Goal: Task Accomplishment & Management: Manage account settings

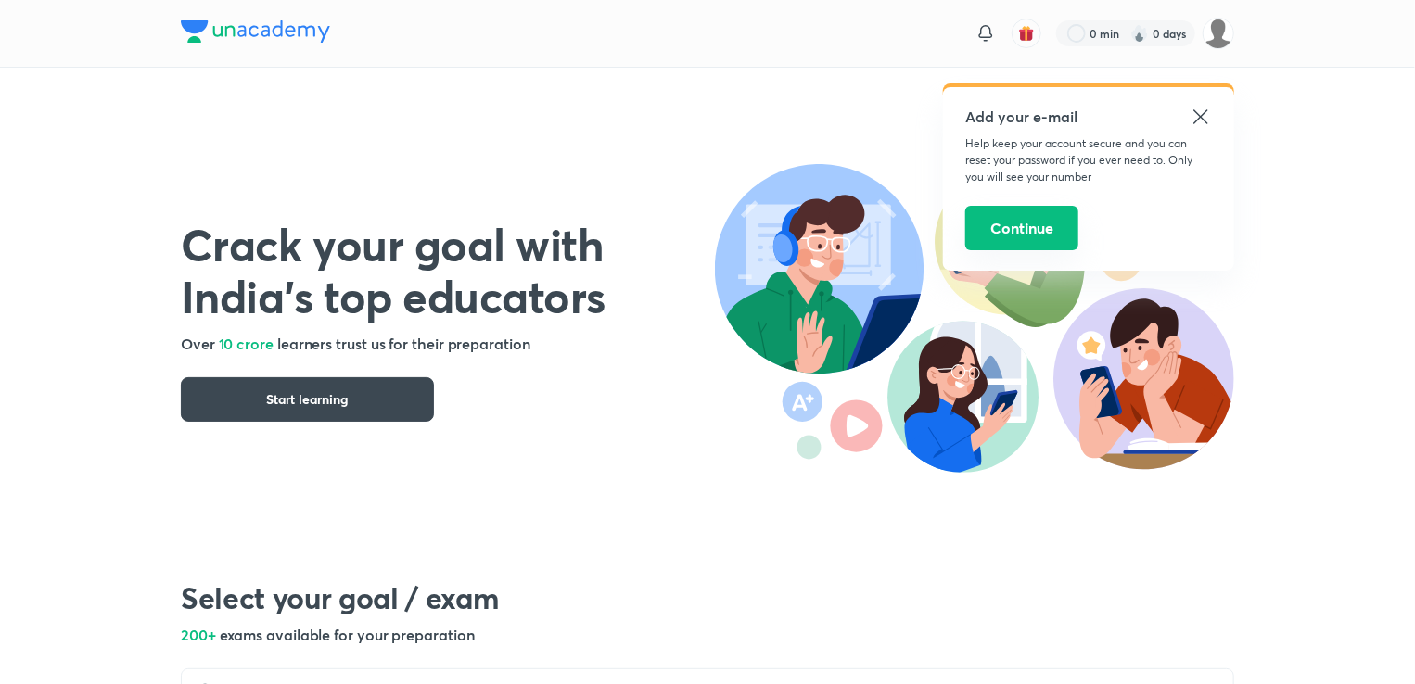
click at [992, 242] on button "Continue" at bounding box center [1022, 228] width 113 height 45
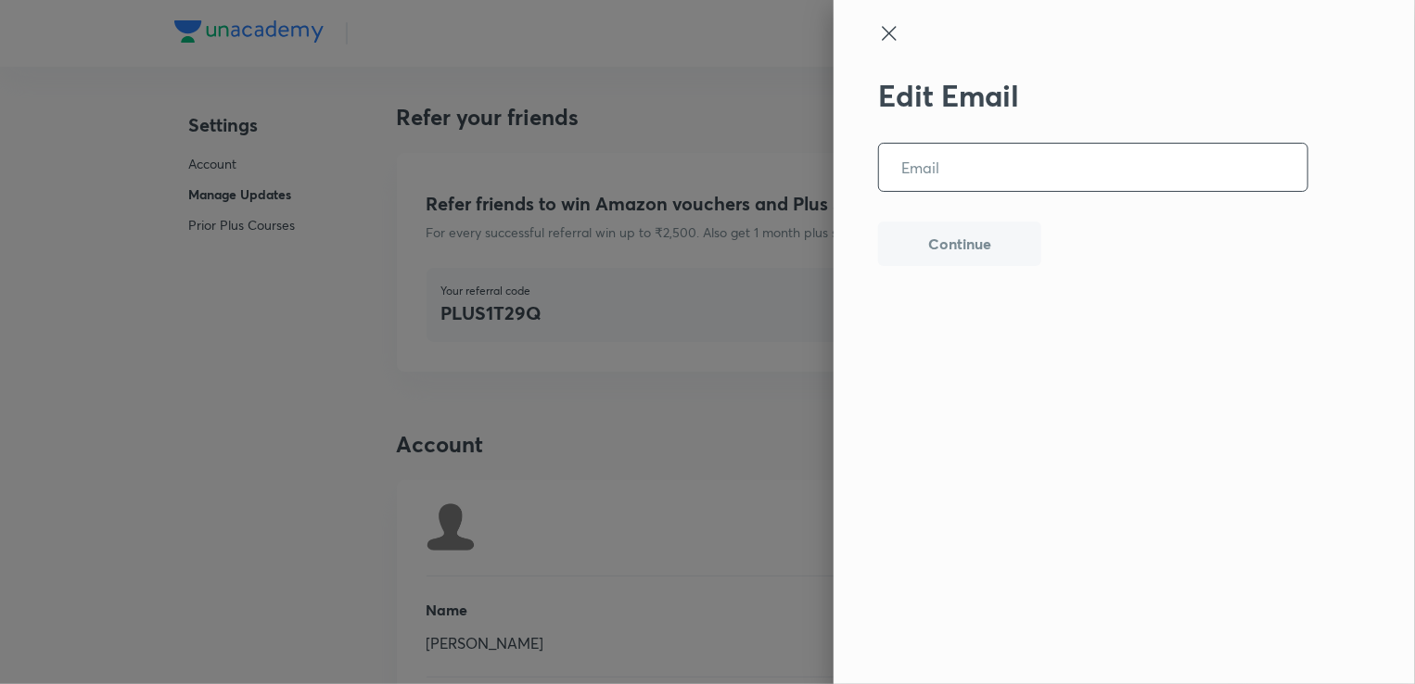
scroll to position [4544, 0]
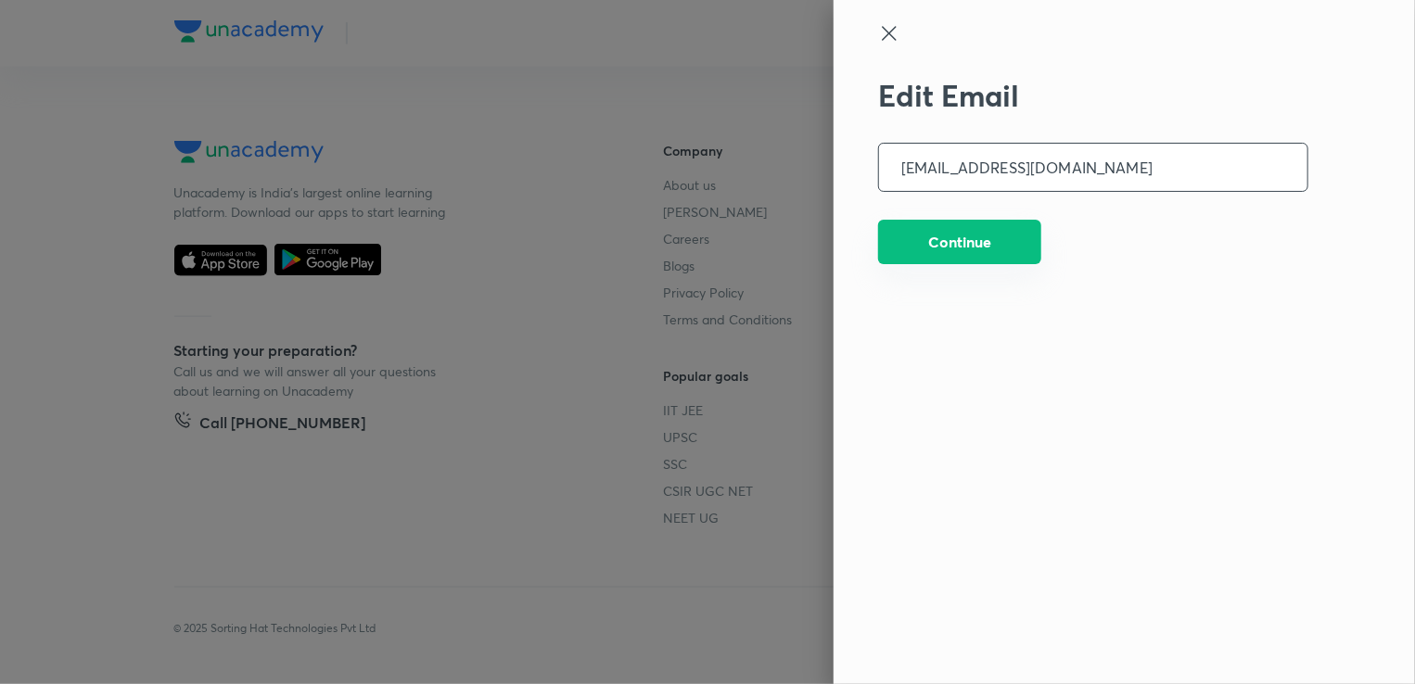
type input "[EMAIL_ADDRESS][DOMAIN_NAME]"
click at [990, 246] on button "Continue" at bounding box center [959, 242] width 163 height 45
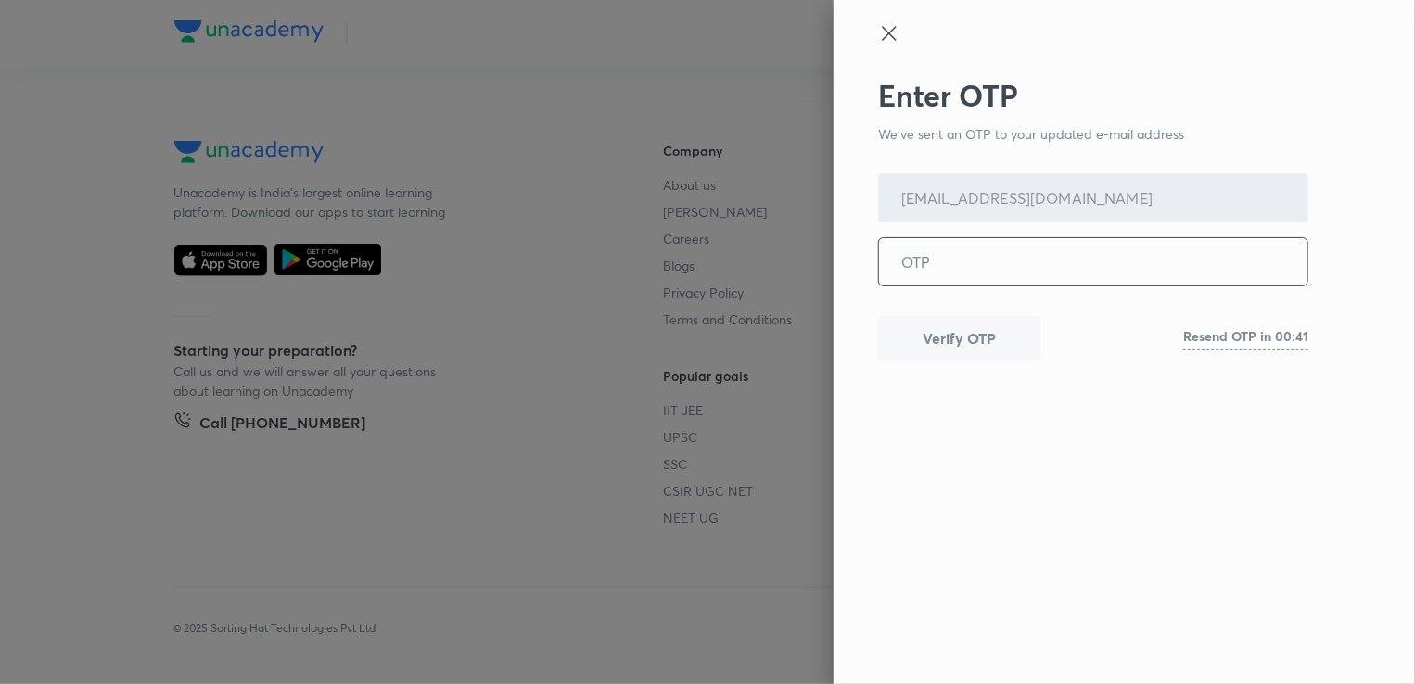
click at [910, 258] on input "tel" at bounding box center [1093, 261] width 429 height 47
type input "536996"
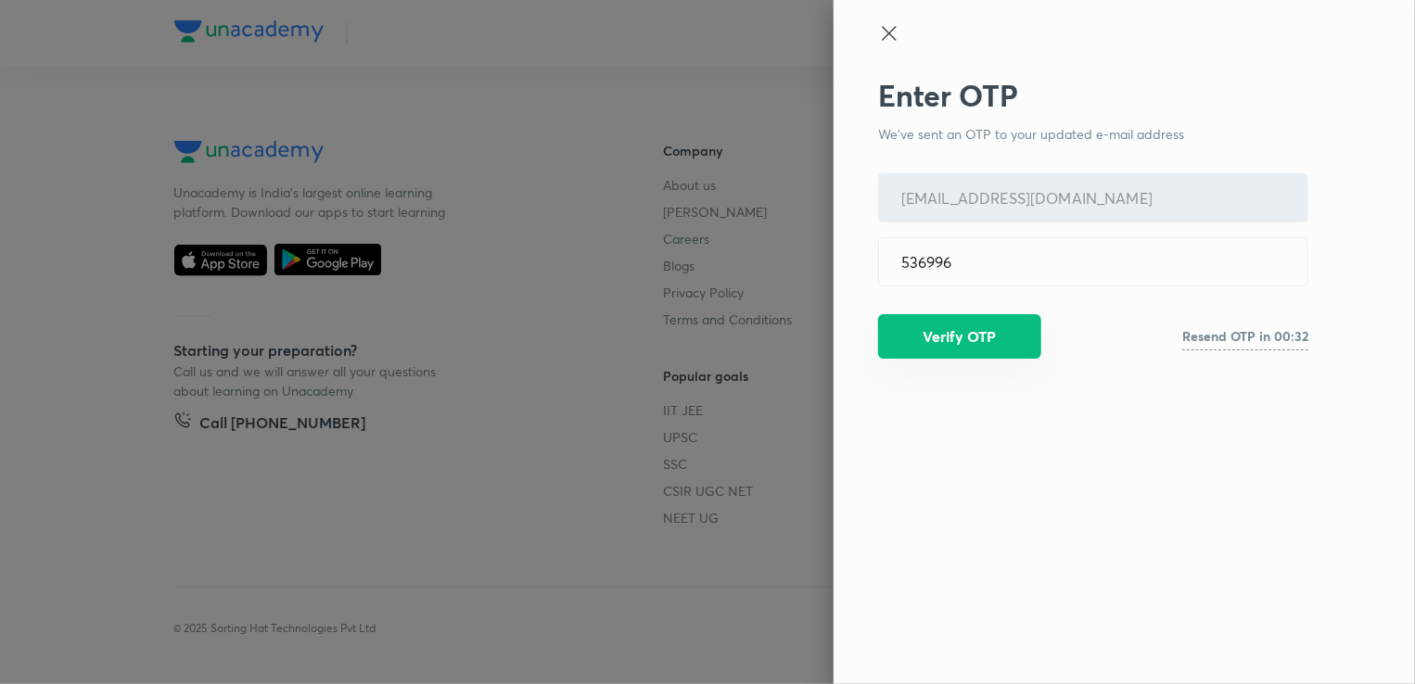
click at [959, 327] on button "Verify OTP" at bounding box center [959, 336] width 163 height 45
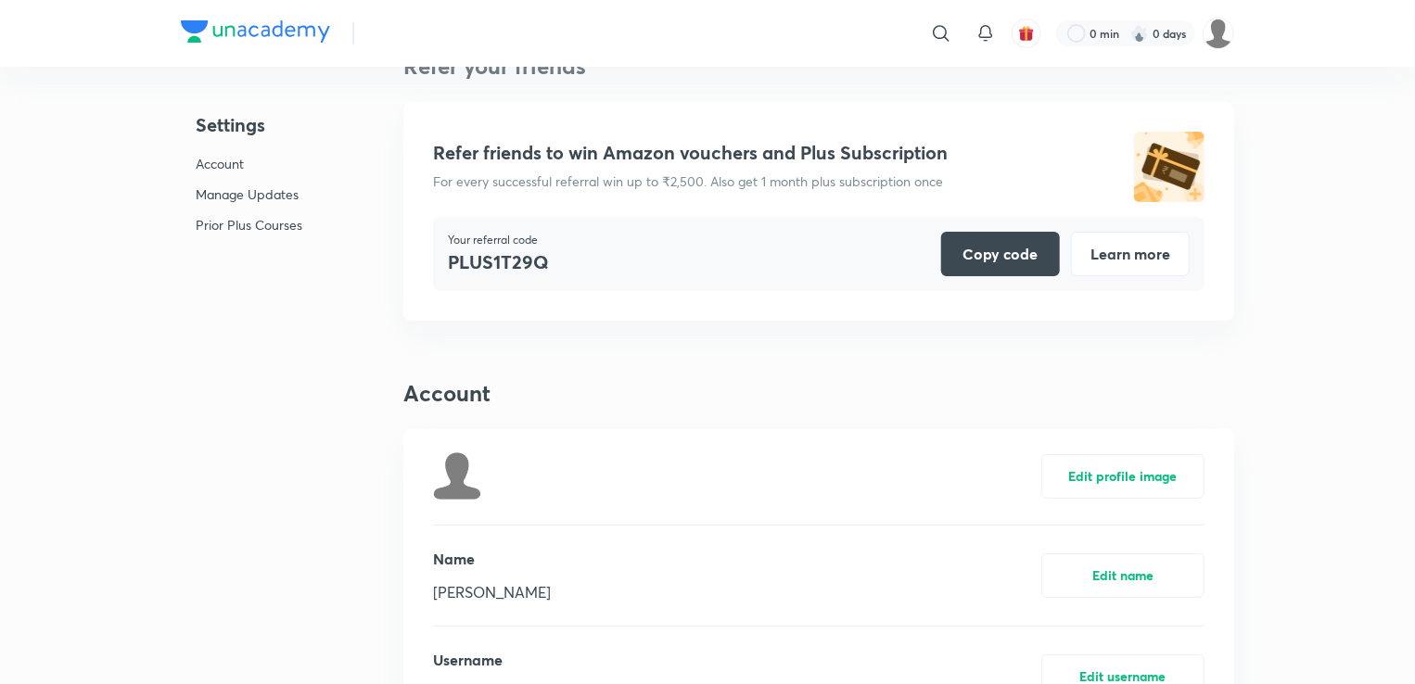
scroll to position [0, 0]
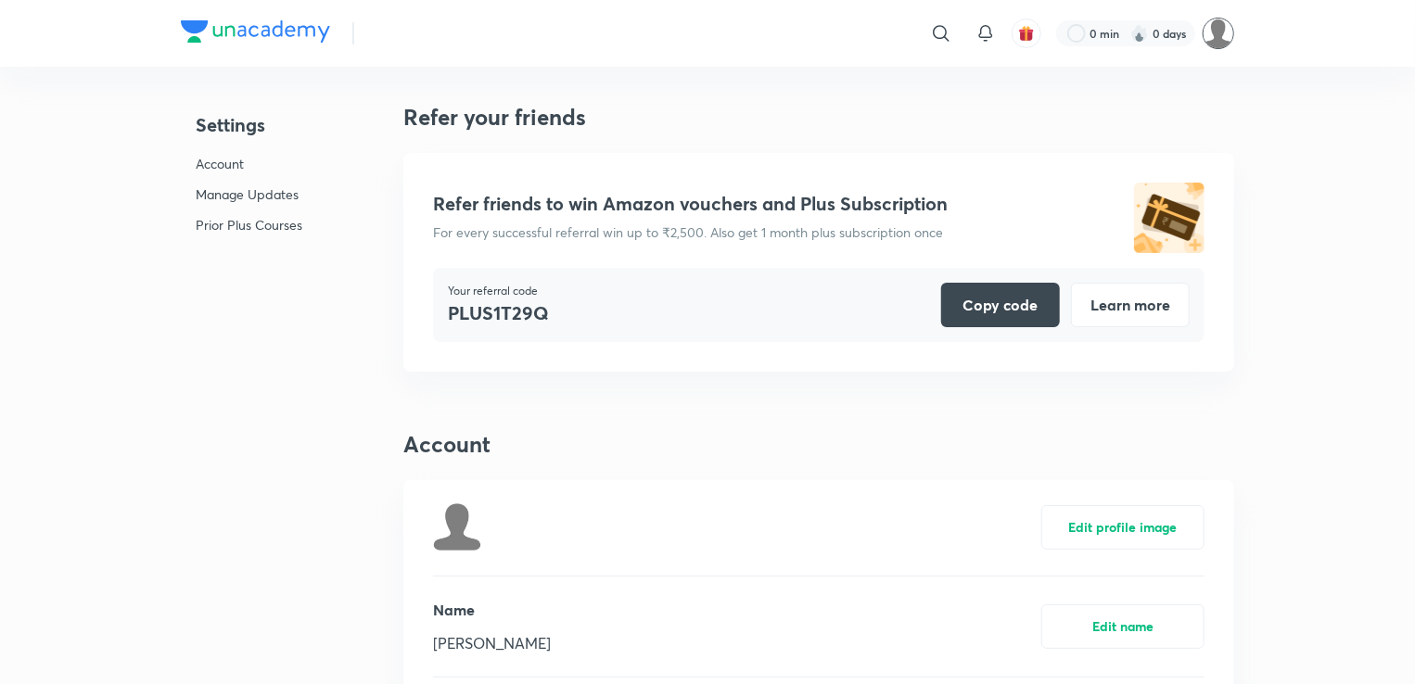
click at [1216, 43] on img at bounding box center [1219, 34] width 32 height 32
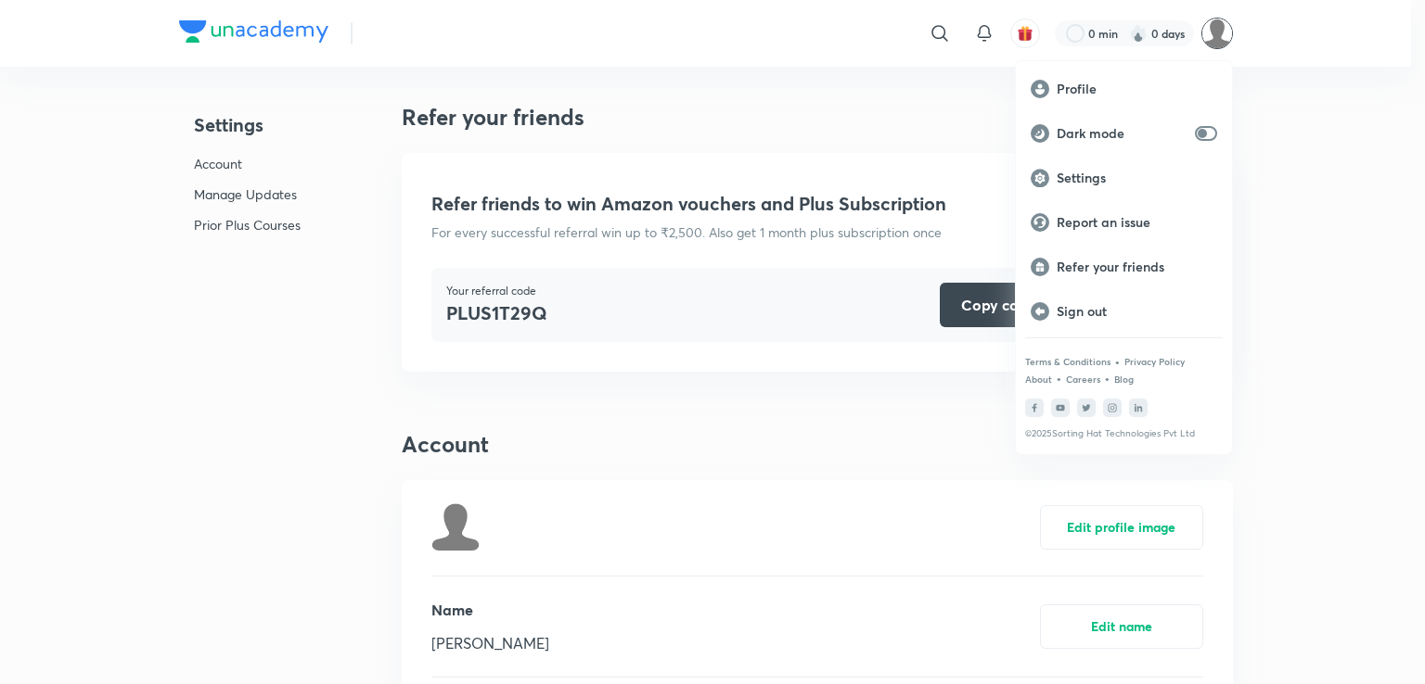
click at [209, 37] on div at bounding box center [712, 342] width 1425 height 684
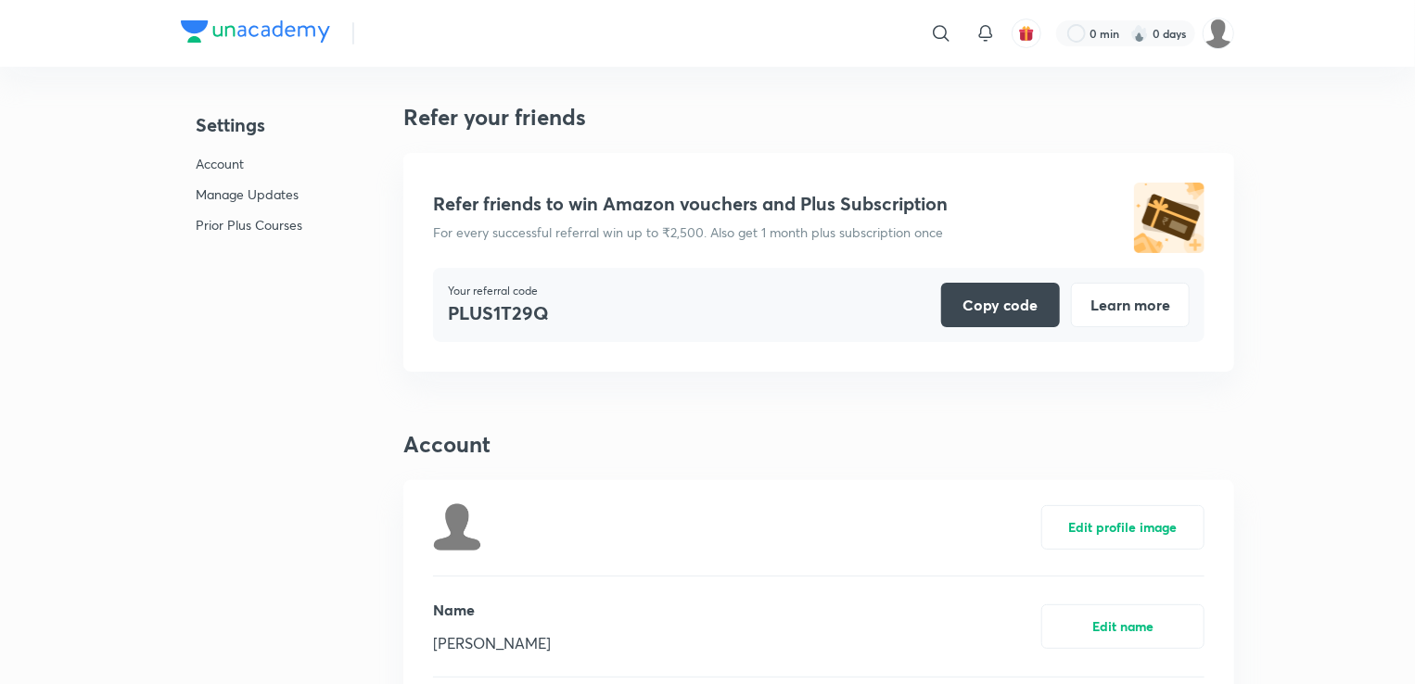
click at [199, 27] on img at bounding box center [255, 31] width 149 height 22
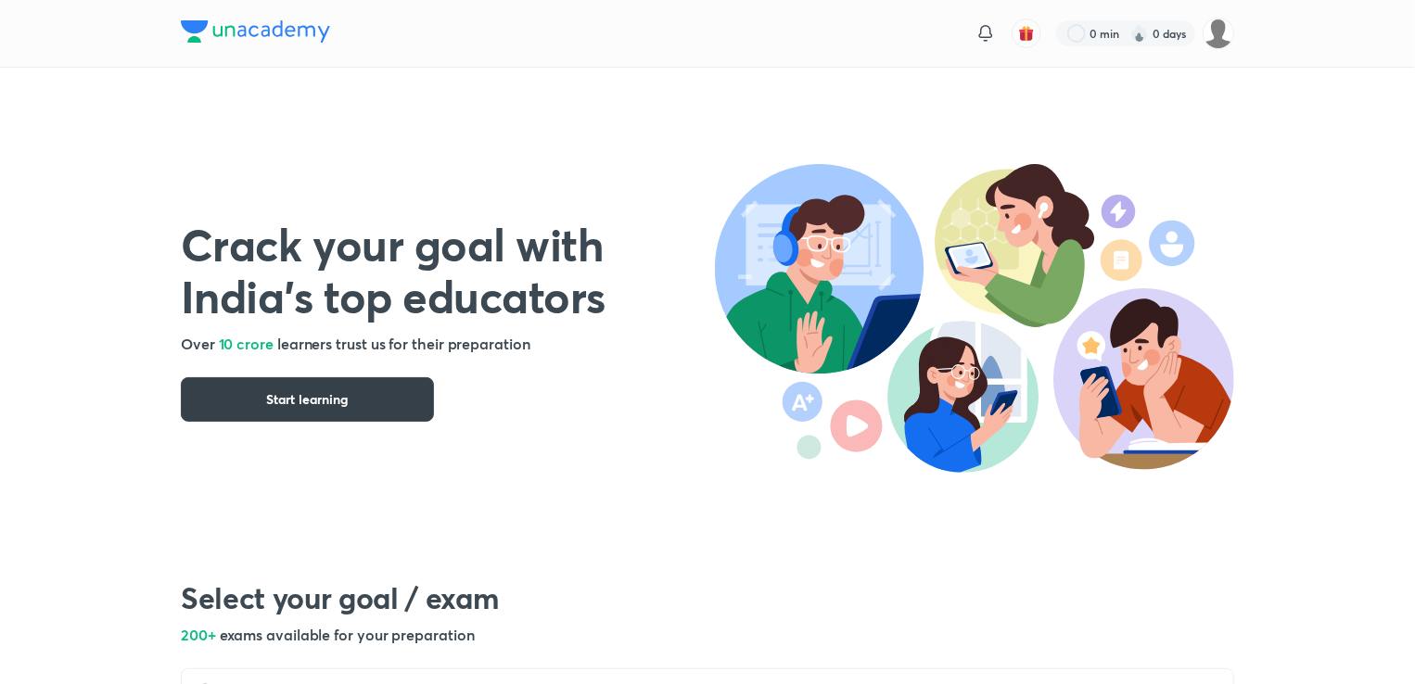
click at [290, 397] on span "Start learning" at bounding box center [308, 399] width 82 height 19
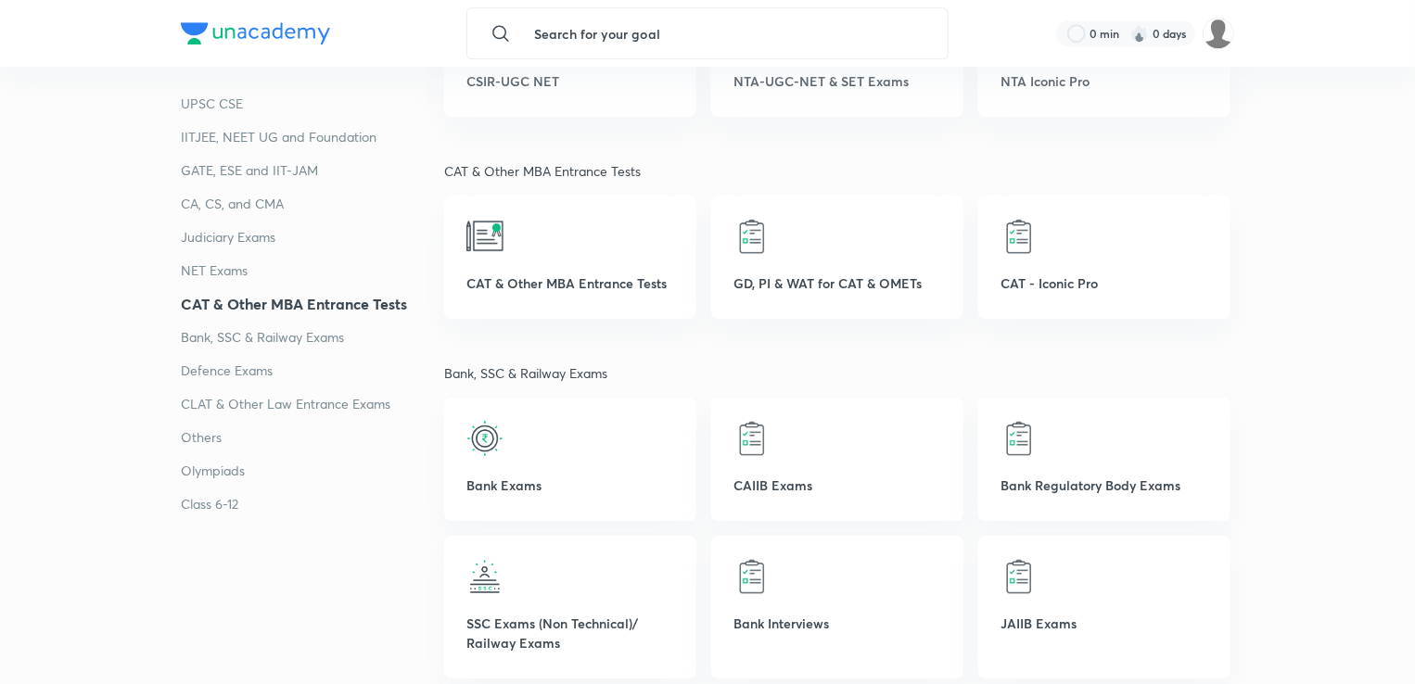
scroll to position [2872, 0]
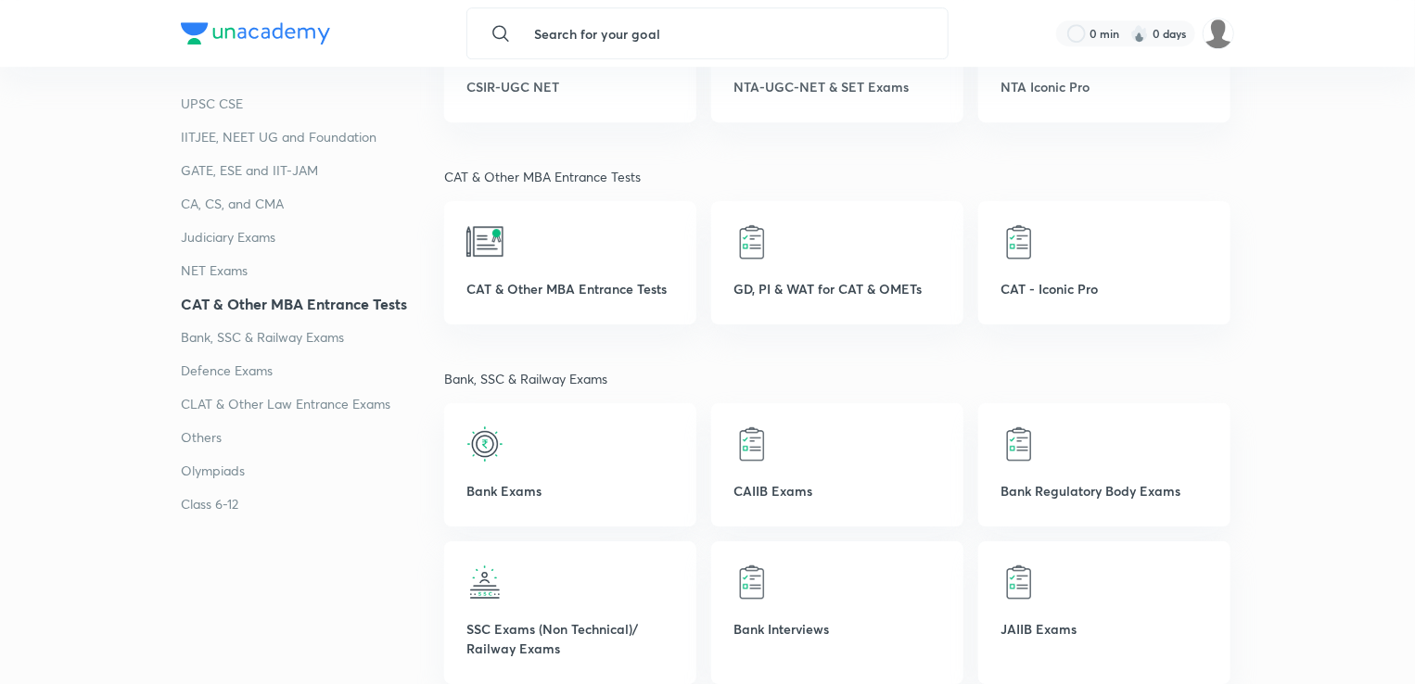
click at [203, 439] on p "Others" at bounding box center [312, 438] width 263 height 22
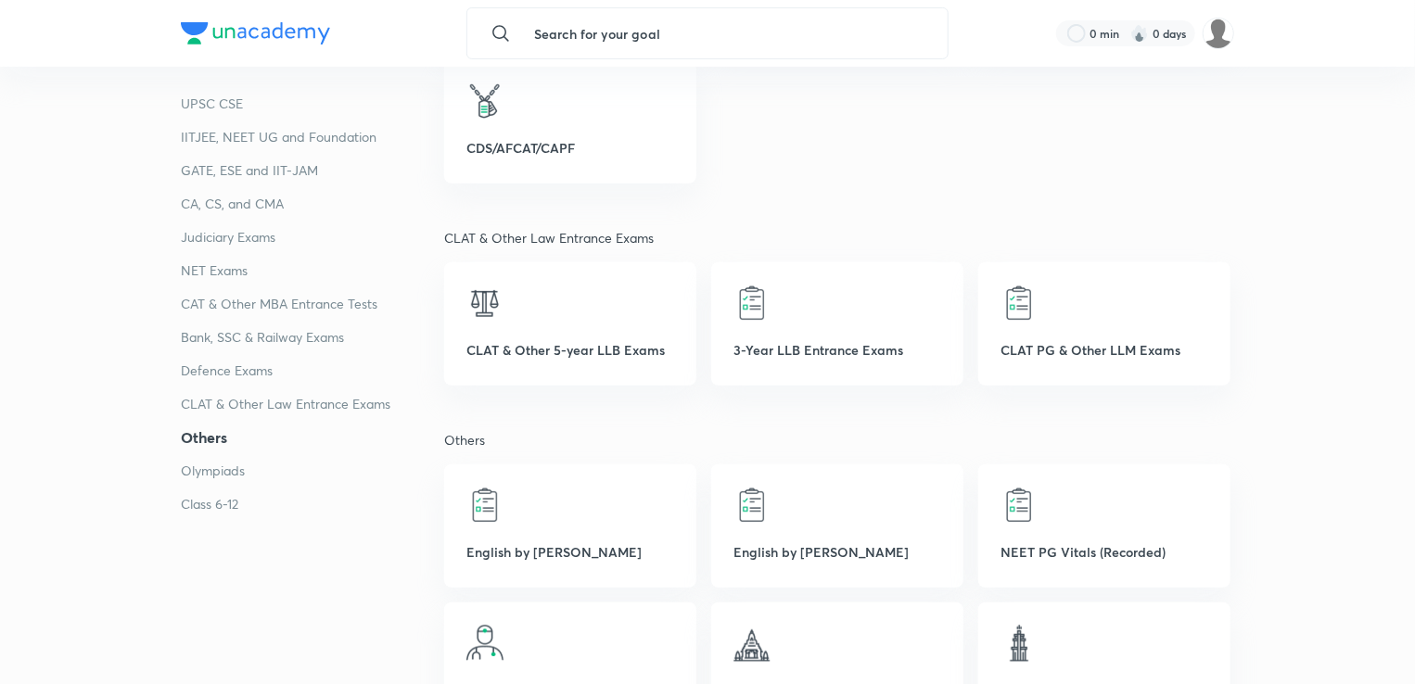
scroll to position [3896, 0]
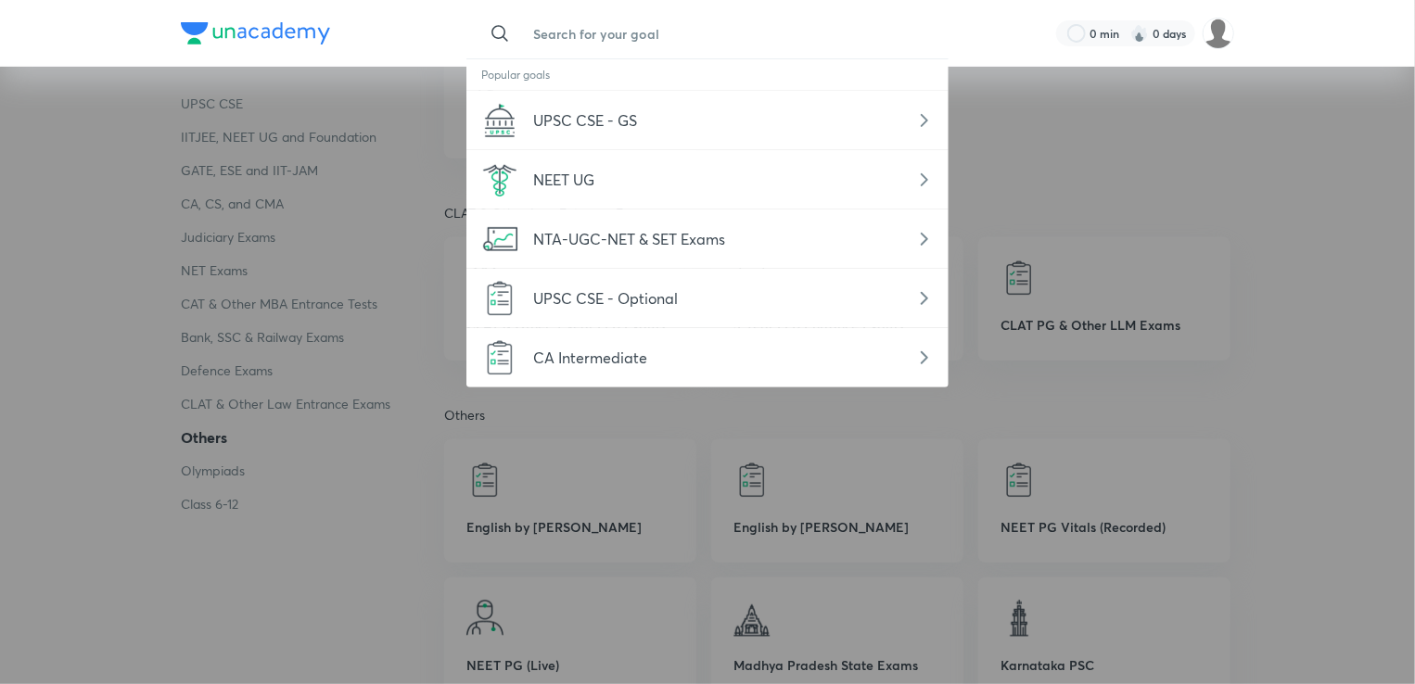
click at [673, 23] on input "text" at bounding box center [726, 33] width 416 height 50
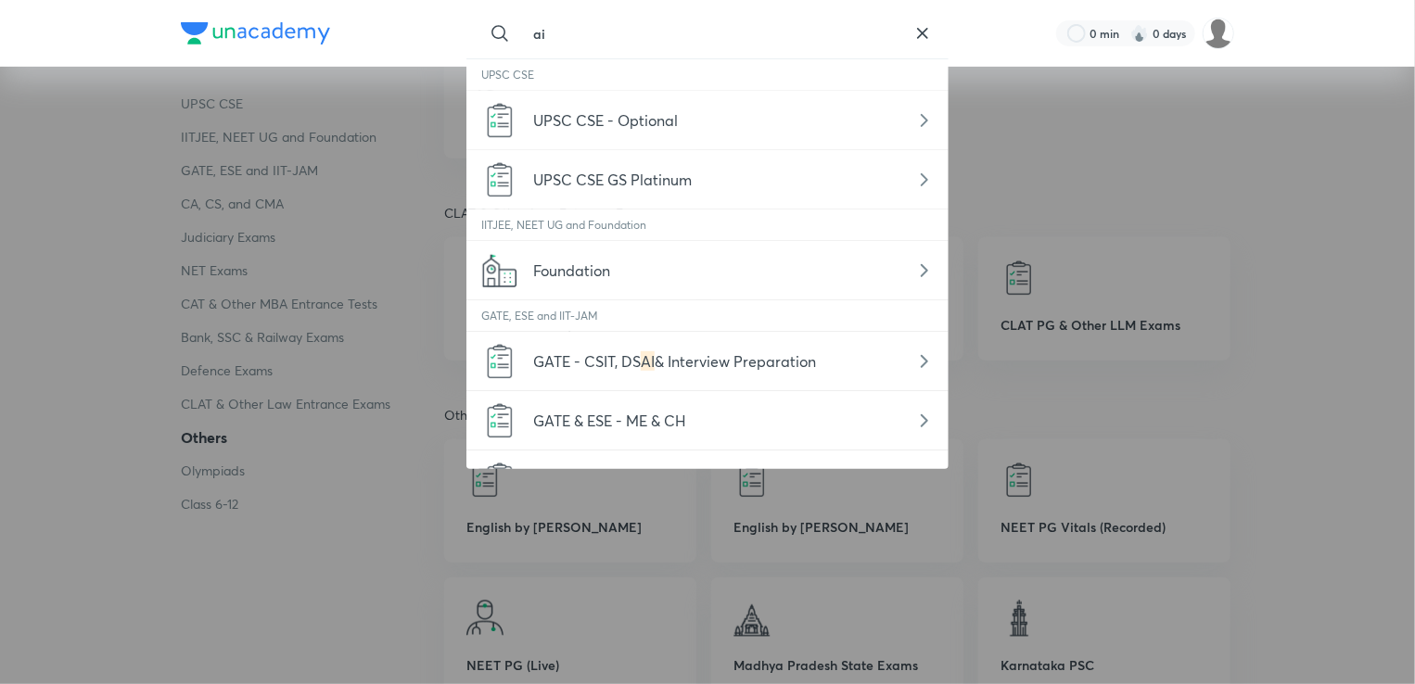
type input "ai"
click at [920, 36] on icon at bounding box center [922, 33] width 9 height 9
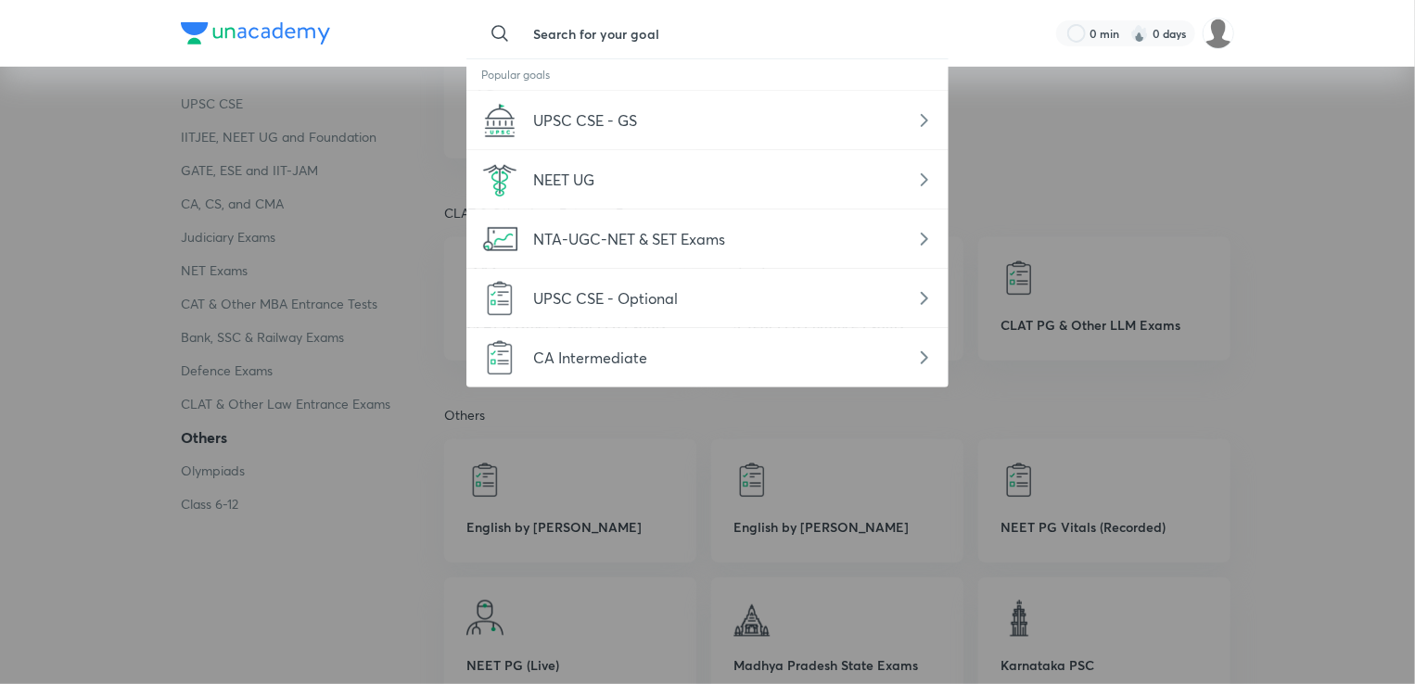
click at [333, 313] on div at bounding box center [707, 342] width 1415 height 684
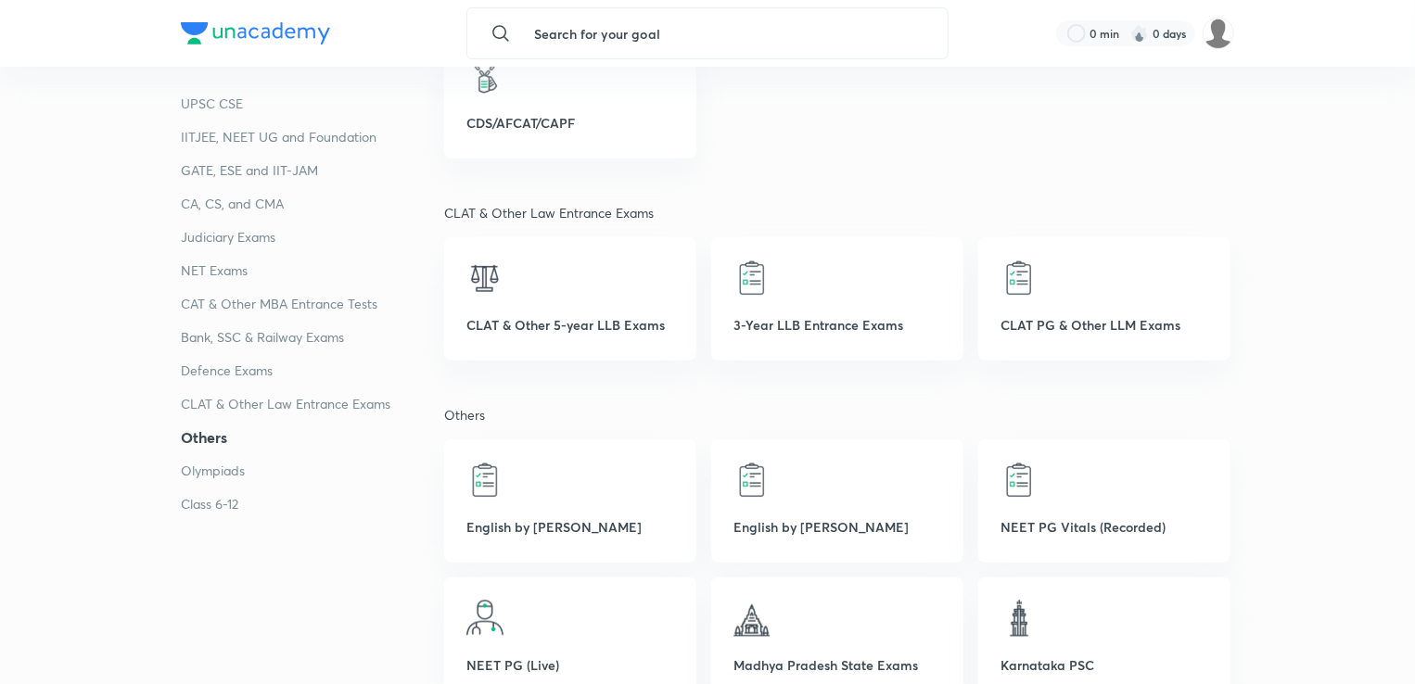
click at [209, 509] on p "Class 6-12" at bounding box center [312, 504] width 263 height 22
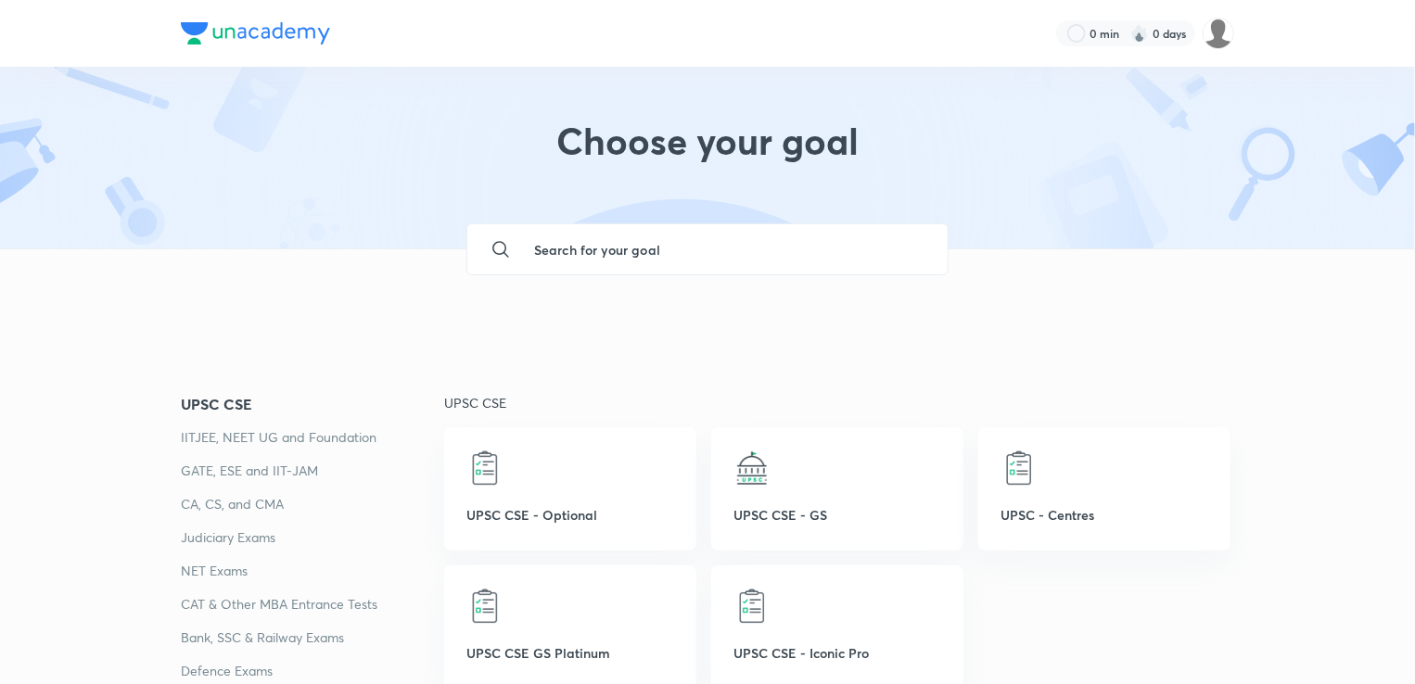
scroll to position [0, 0]
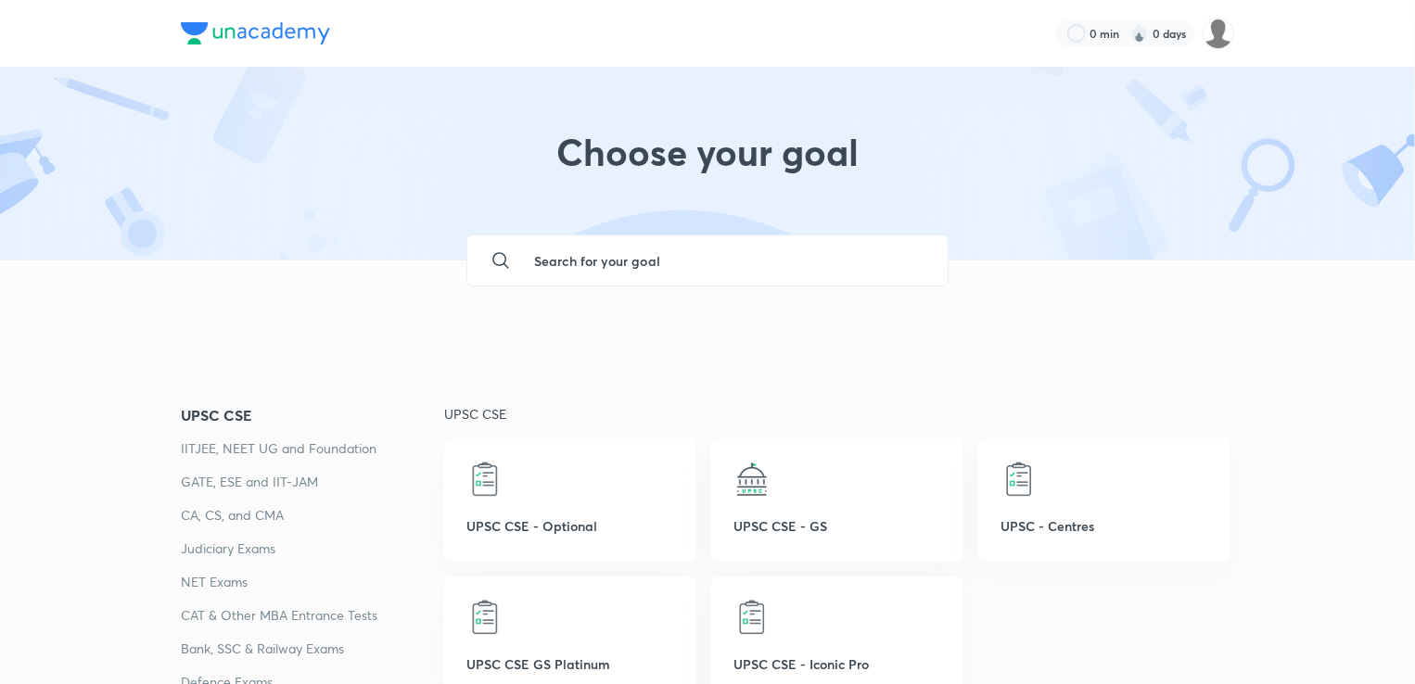
click at [1198, 35] on div "0 min 0 days" at bounding box center [1138, 34] width 193 height 32
click at [1223, 36] on img at bounding box center [1219, 34] width 32 height 32
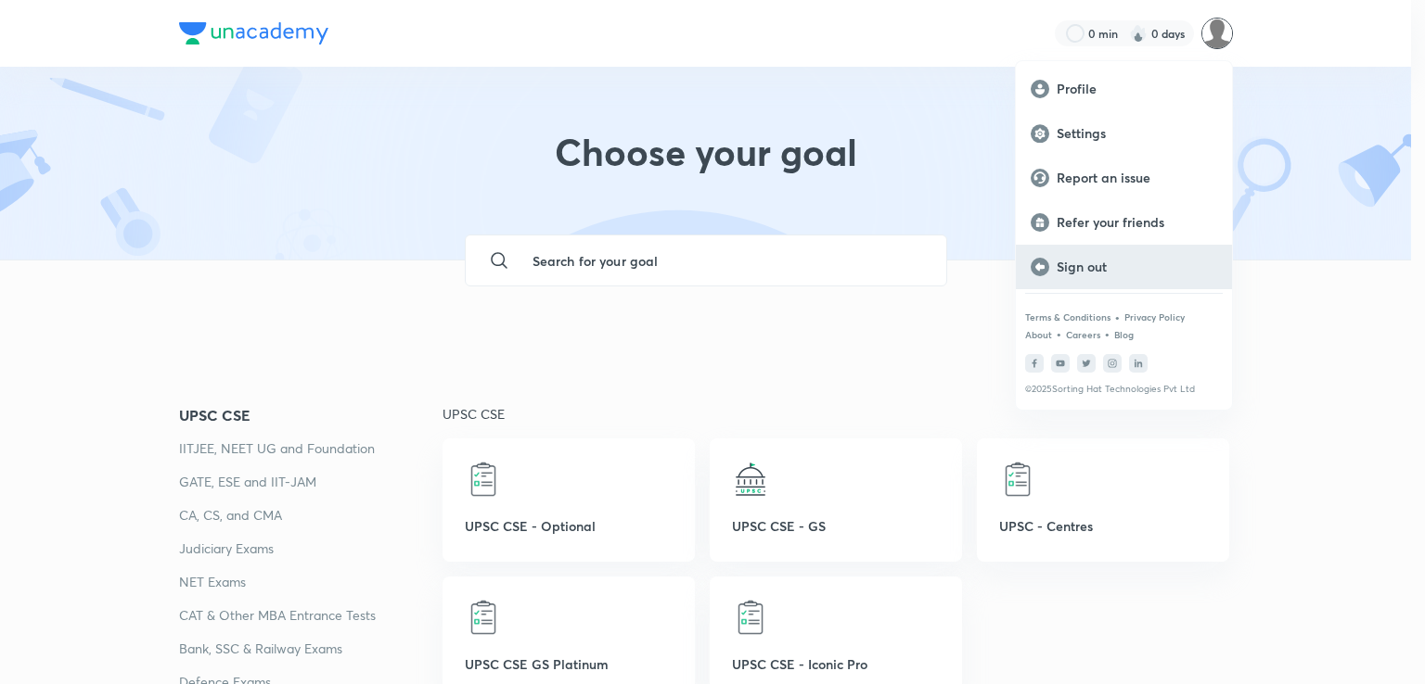
click at [1070, 265] on p "Sign out" at bounding box center [1136, 267] width 160 height 17
